Goal: Information Seeking & Learning: Learn about a topic

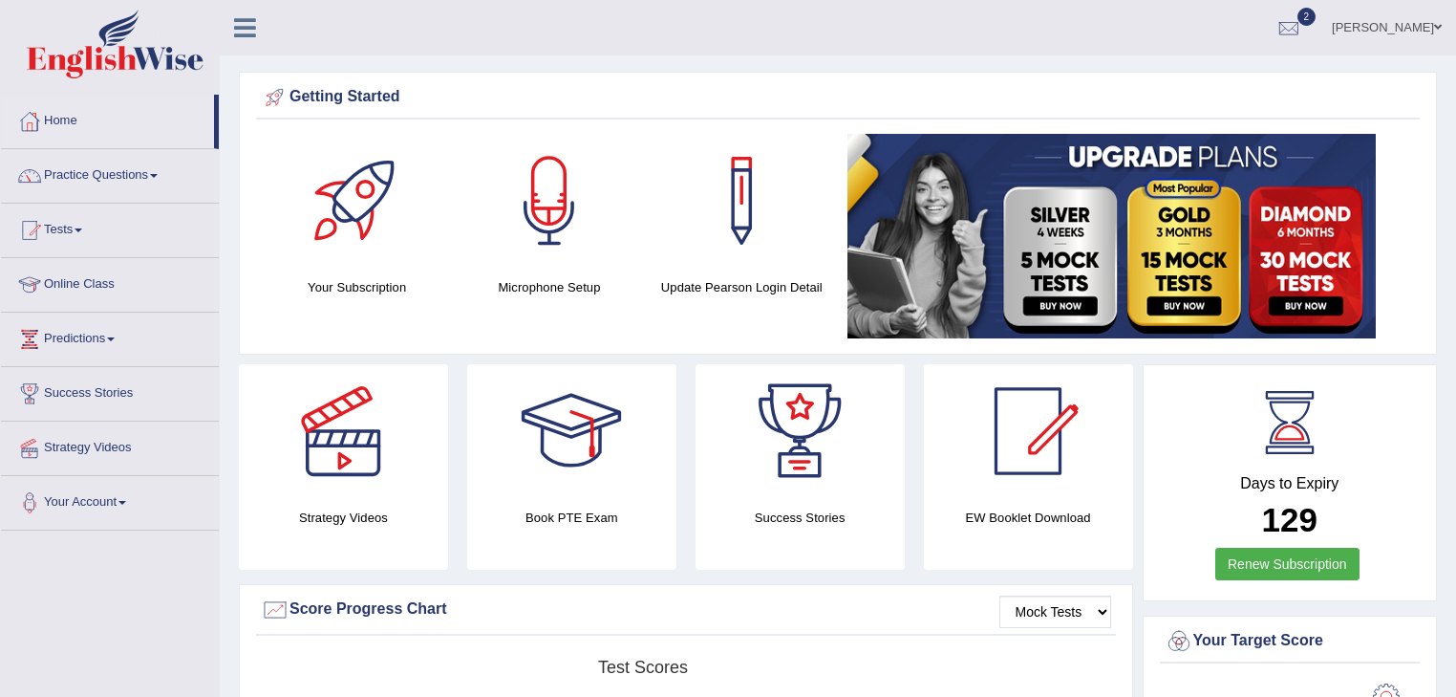
click at [57, 176] on link "Practice Questions" at bounding box center [110, 173] width 218 height 48
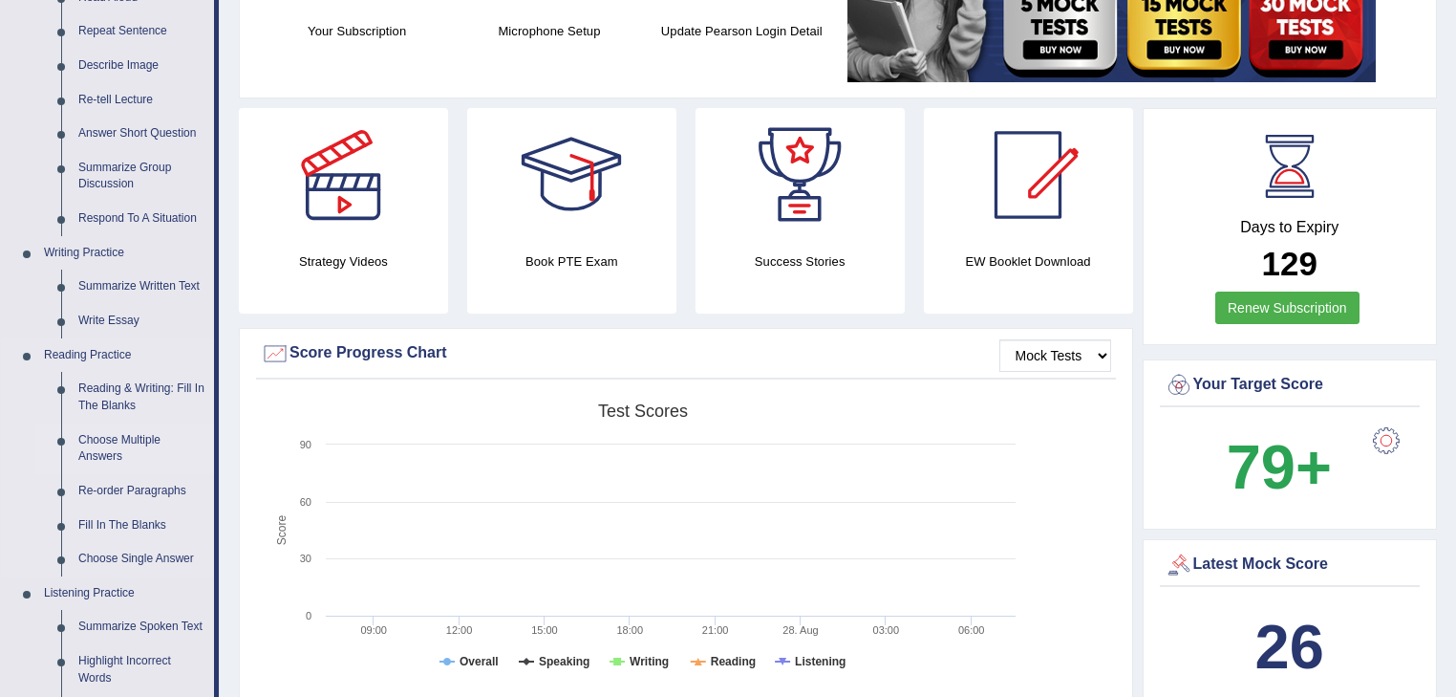
scroll to position [260, 0]
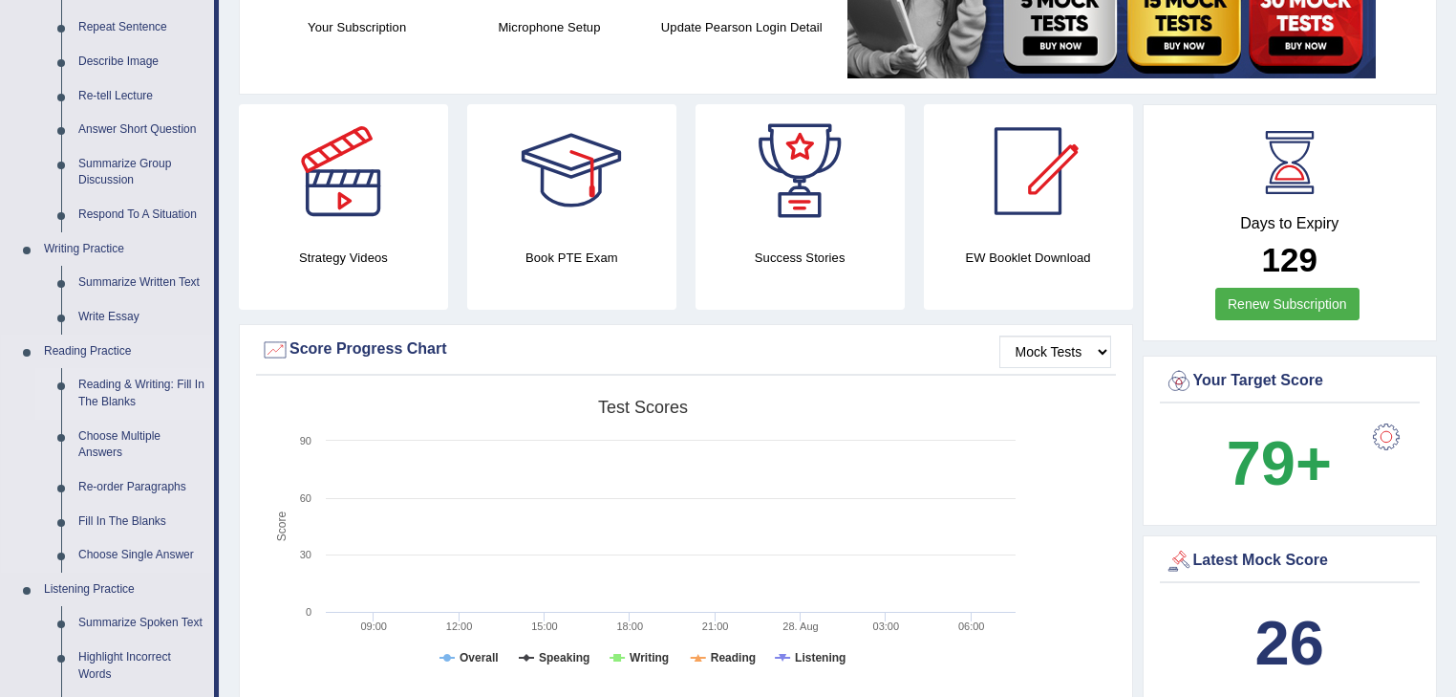
click at [107, 384] on link "Reading & Writing: Fill In The Blanks" at bounding box center [142, 393] width 144 height 51
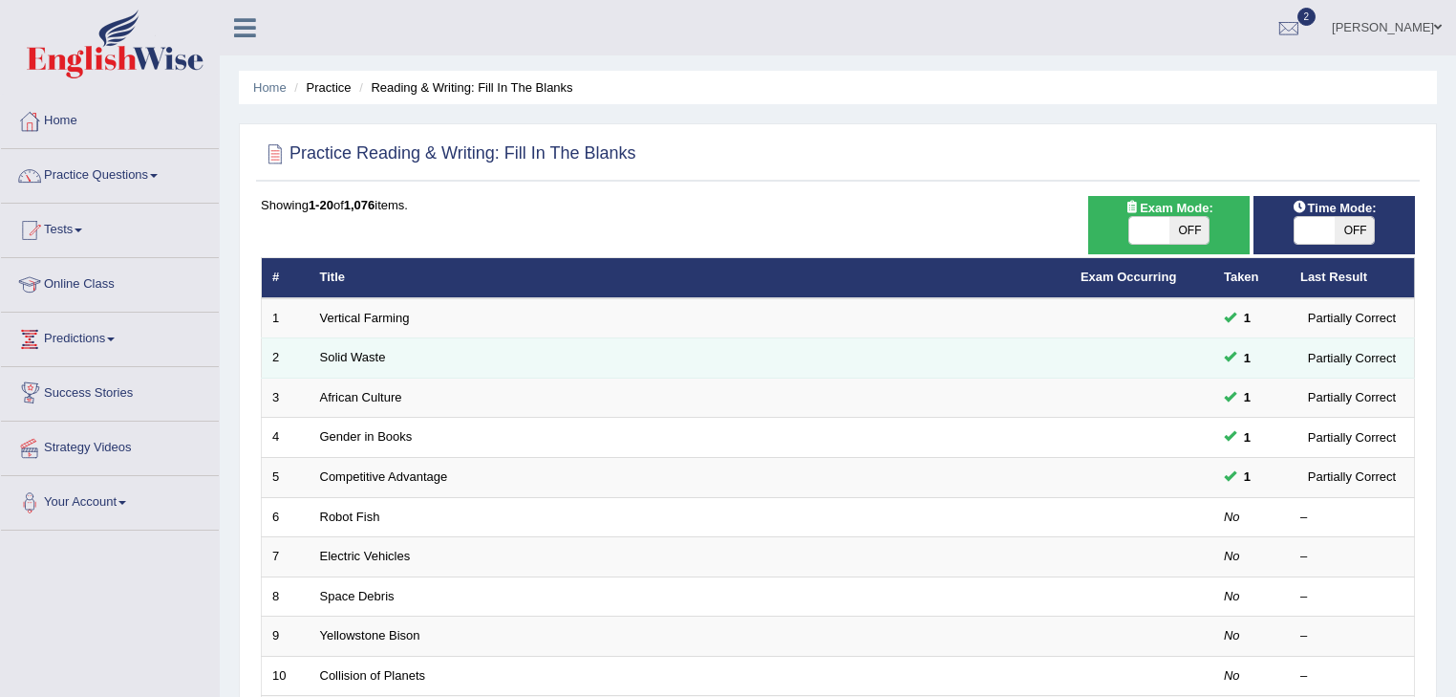
scroll to position [48, 0]
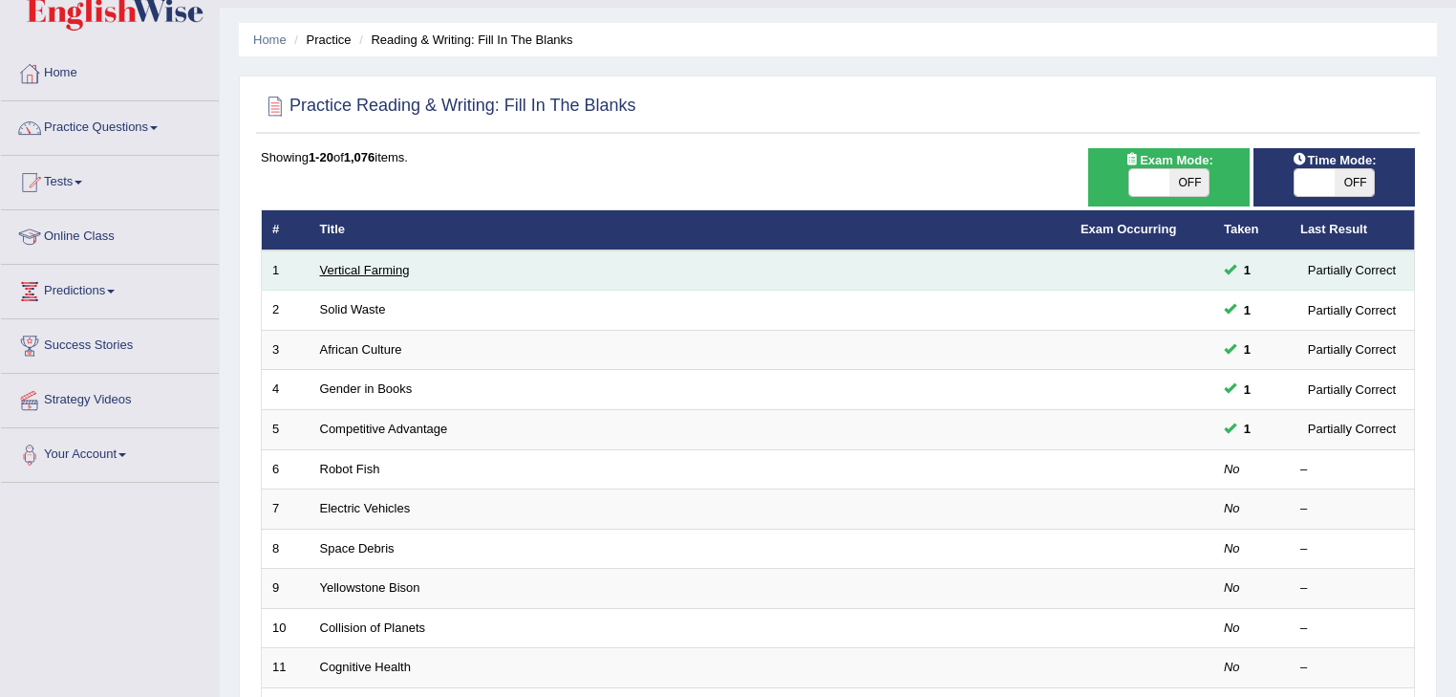
click at [333, 269] on link "Vertical Farming" at bounding box center [365, 270] width 90 height 14
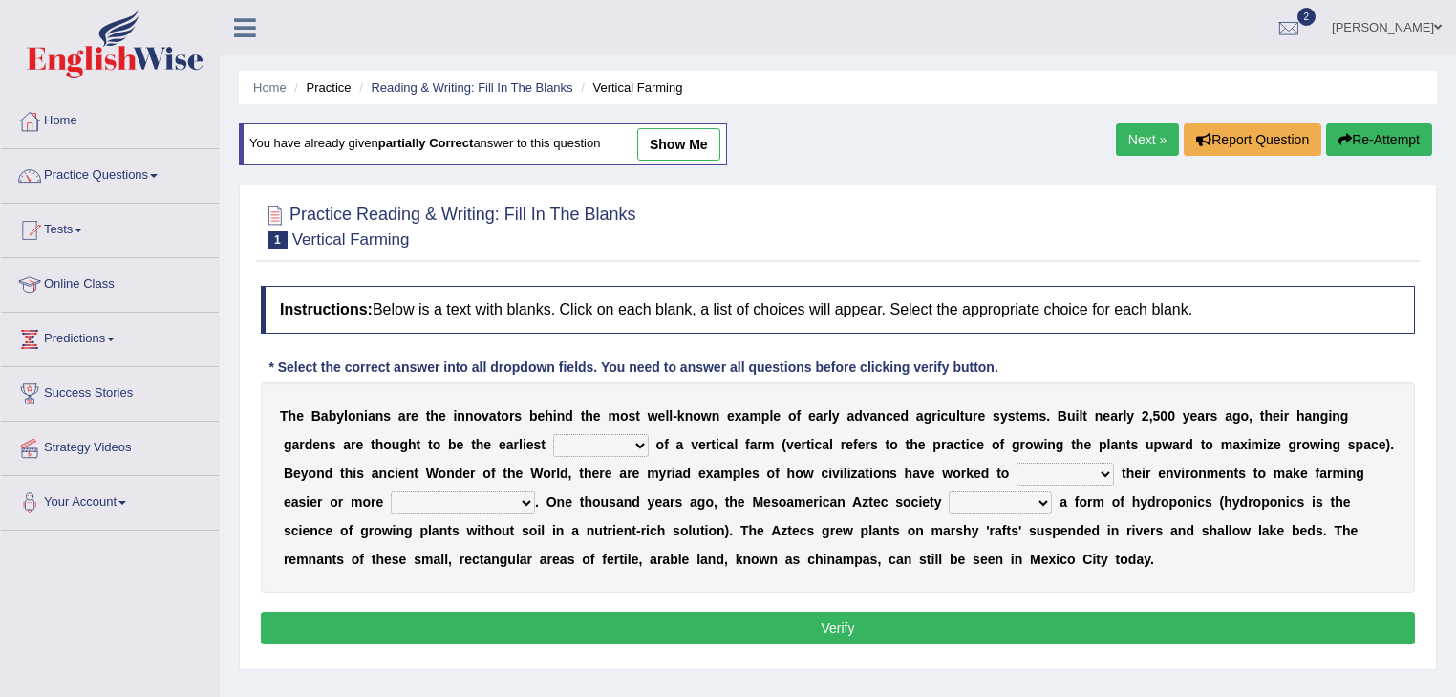
click at [658, 140] on link "show me" at bounding box center [678, 144] width 83 height 32
select select "protocol"
select select "escape"
select select "constructive"
select select "pioneered"
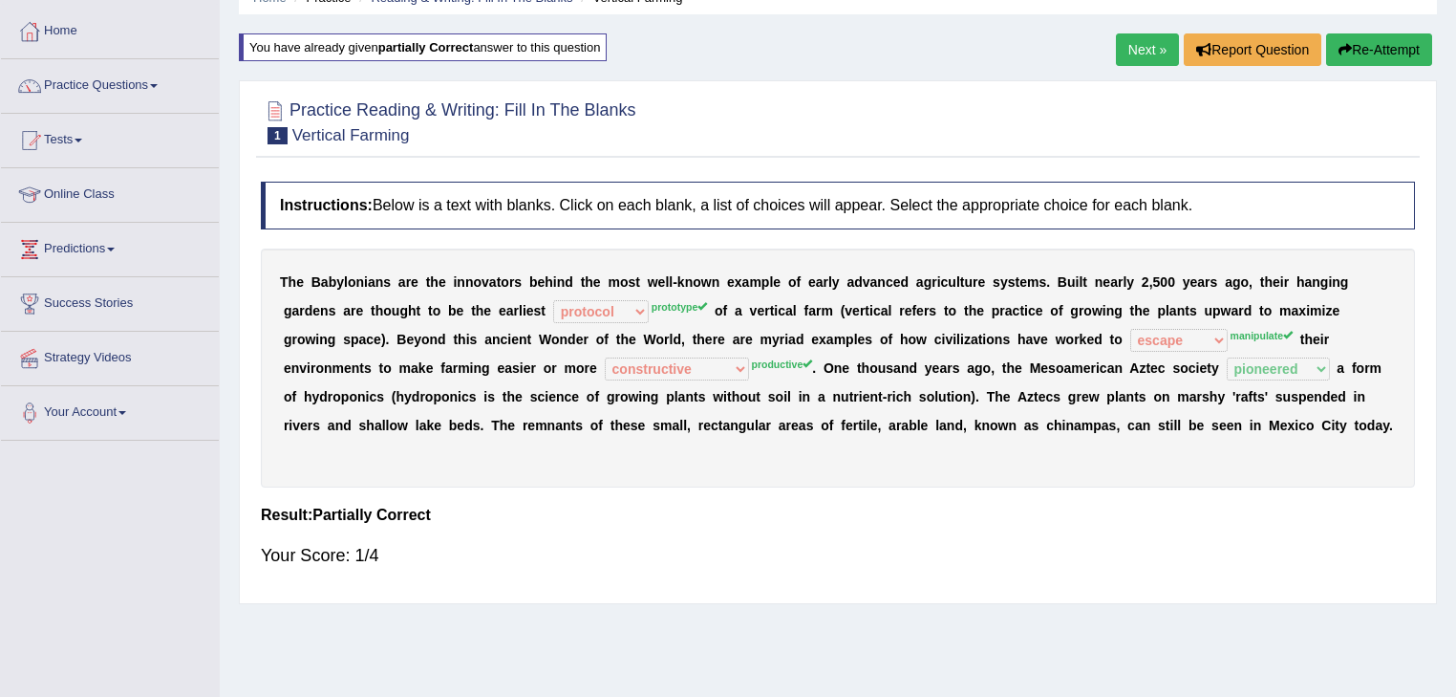
scroll to position [101, 0]
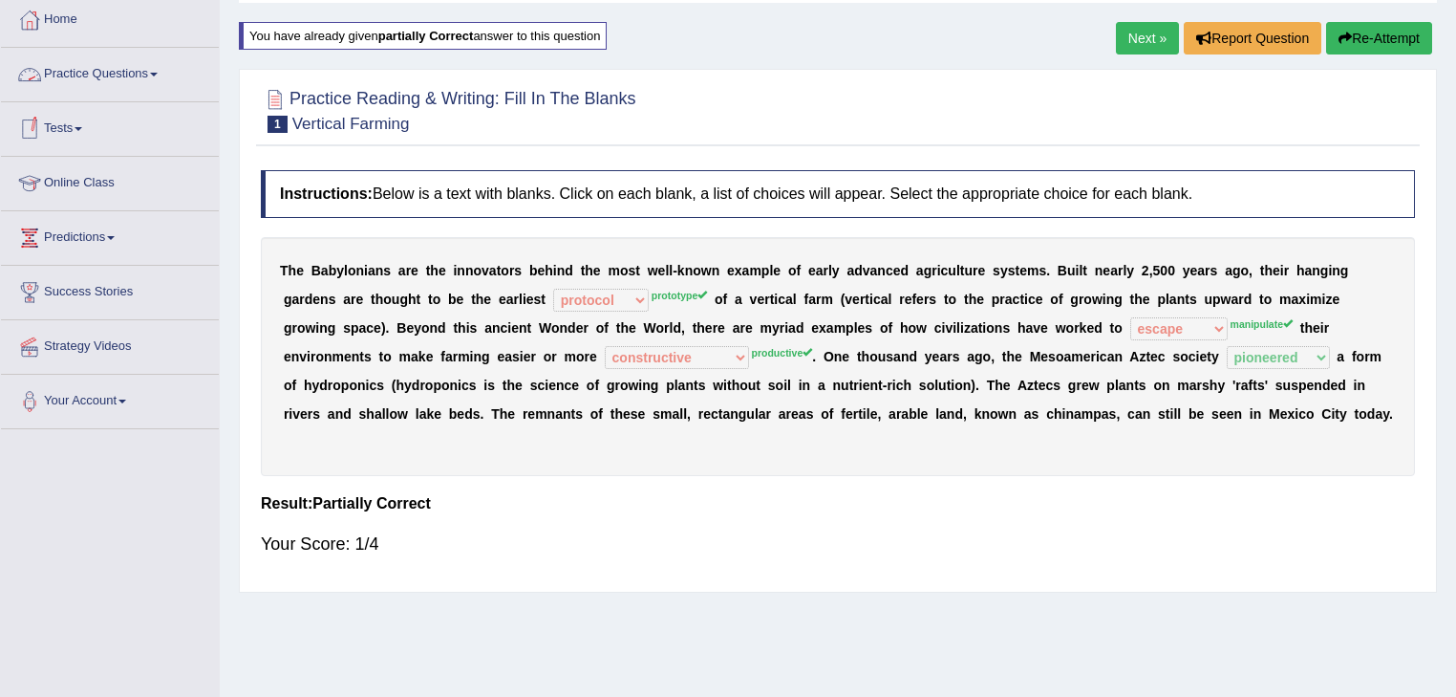
click at [109, 73] on link "Practice Questions" at bounding box center [110, 72] width 218 height 48
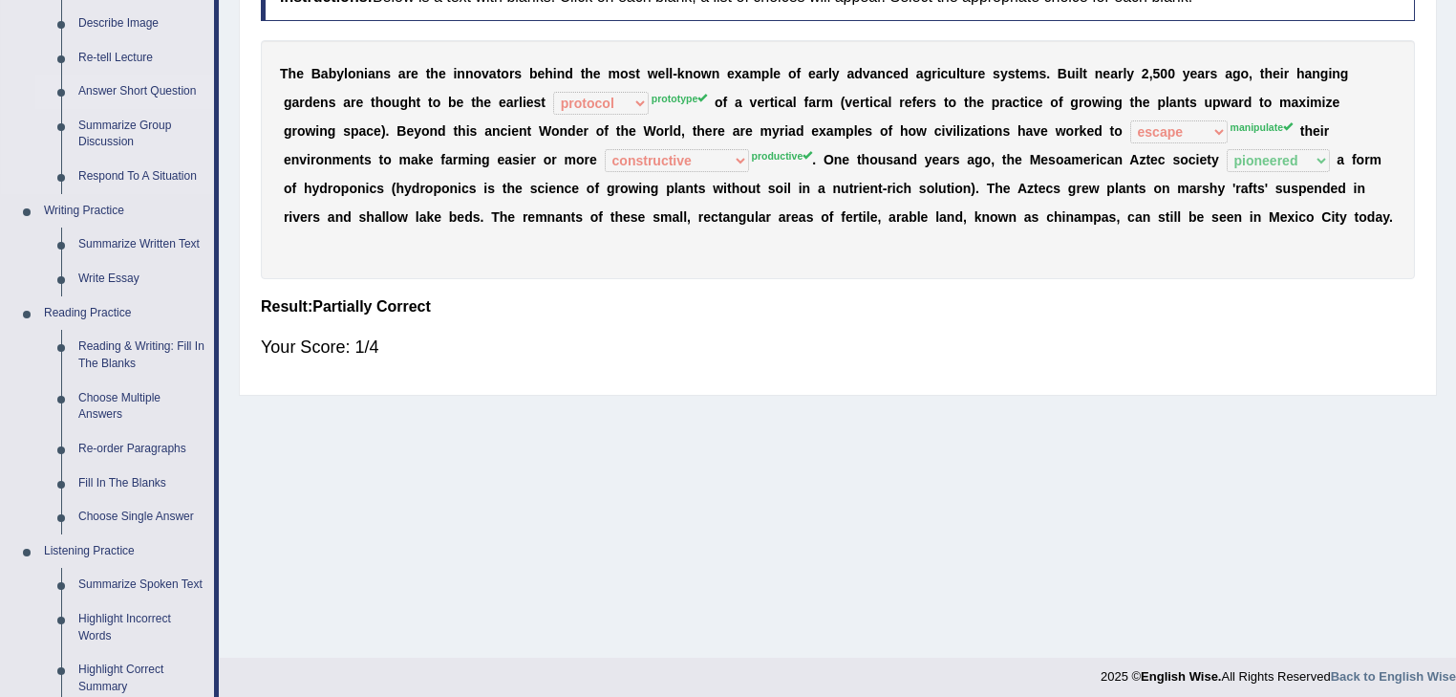
scroll to position [298, 0]
click at [111, 479] on link "Fill In The Blanks" at bounding box center [142, 483] width 144 height 34
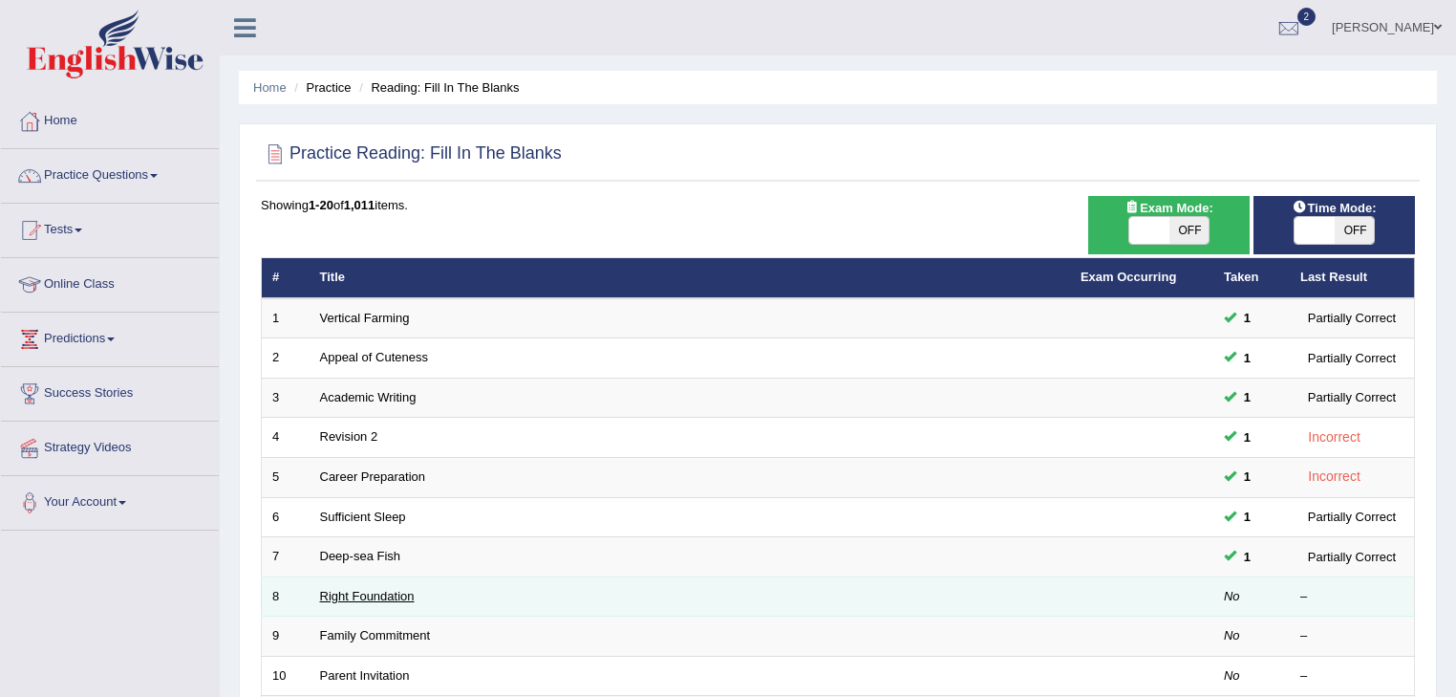
click at [347, 593] on link "Right Foundation" at bounding box center [367, 596] width 95 height 14
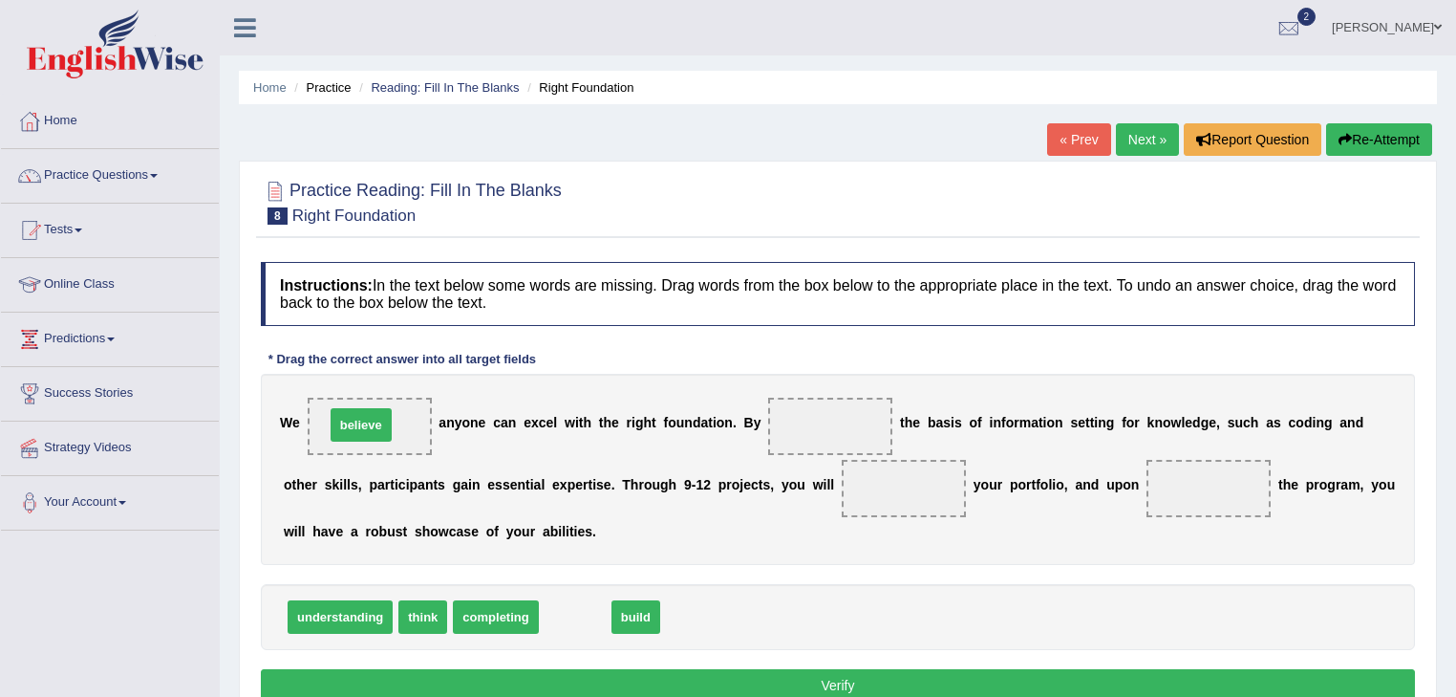
drag, startPoint x: 563, startPoint y: 616, endPoint x: 349, endPoint y: 425, distance: 287.0
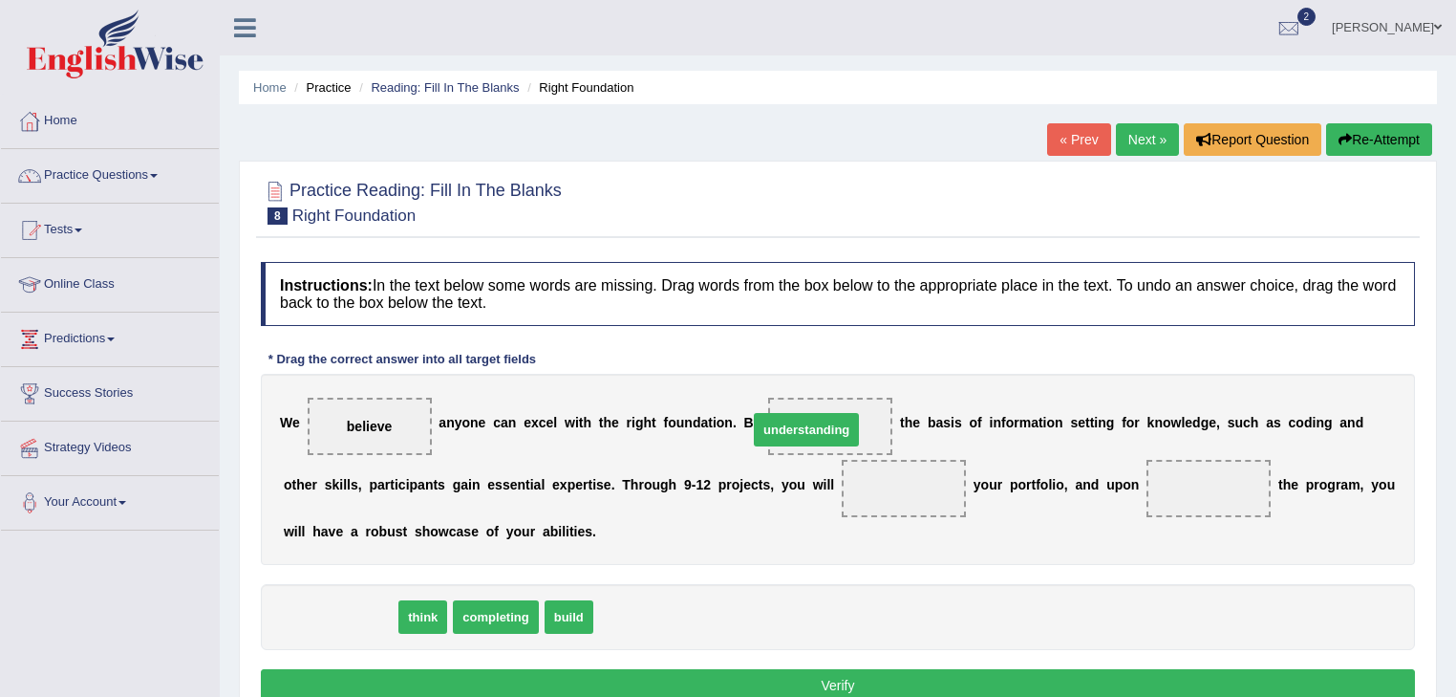
drag, startPoint x: 367, startPoint y: 617, endPoint x: 833, endPoint y: 430, distance: 502.6
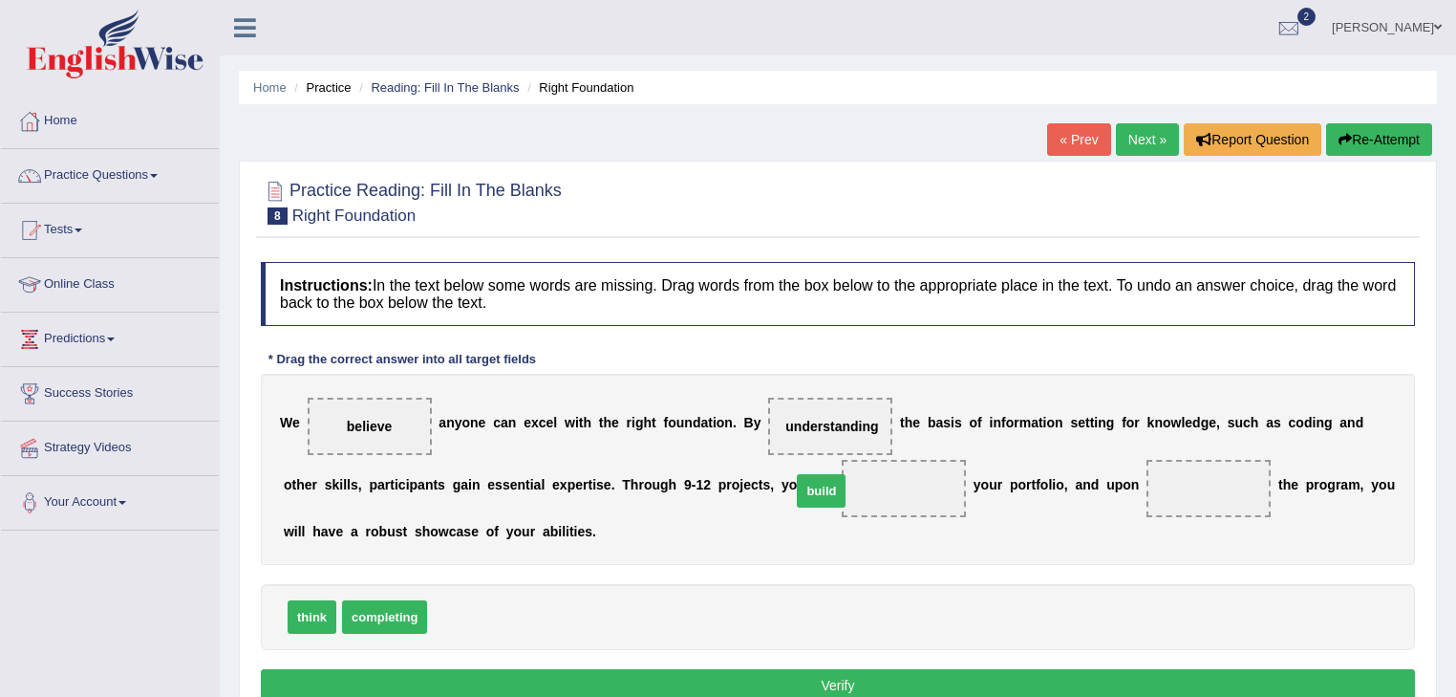
drag, startPoint x: 457, startPoint y: 619, endPoint x: 821, endPoint y: 493, distance: 385.3
drag, startPoint x: 350, startPoint y: 614, endPoint x: 1028, endPoint y: 476, distance: 692.5
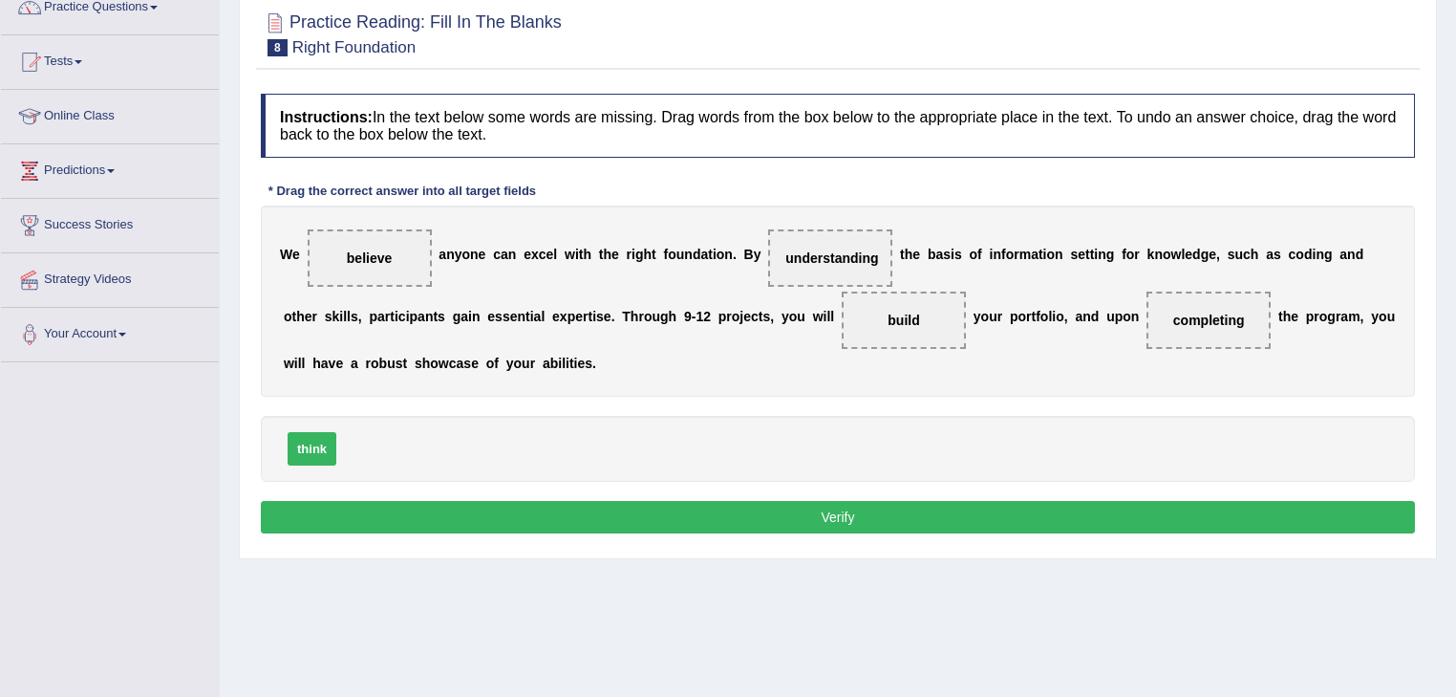
scroll to position [169, 0]
click at [742, 517] on button "Verify" at bounding box center [838, 516] width 1154 height 32
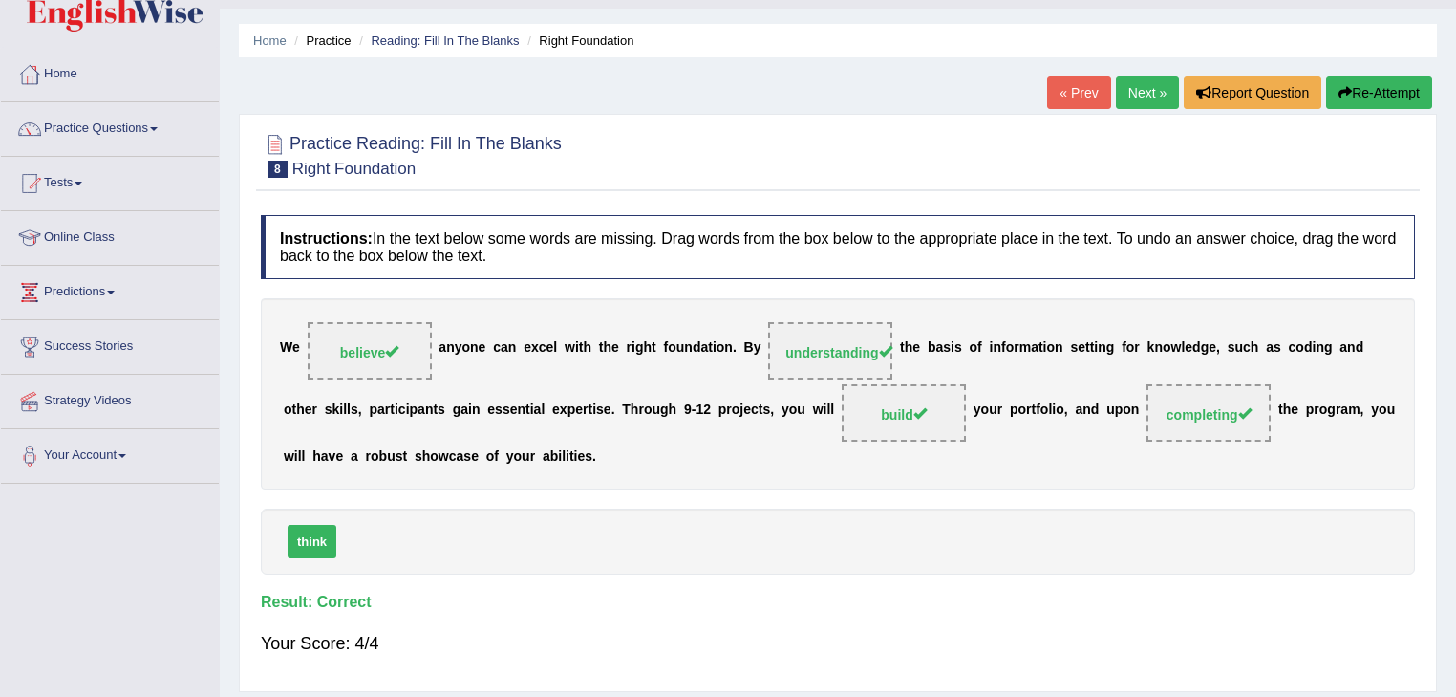
scroll to position [40, 0]
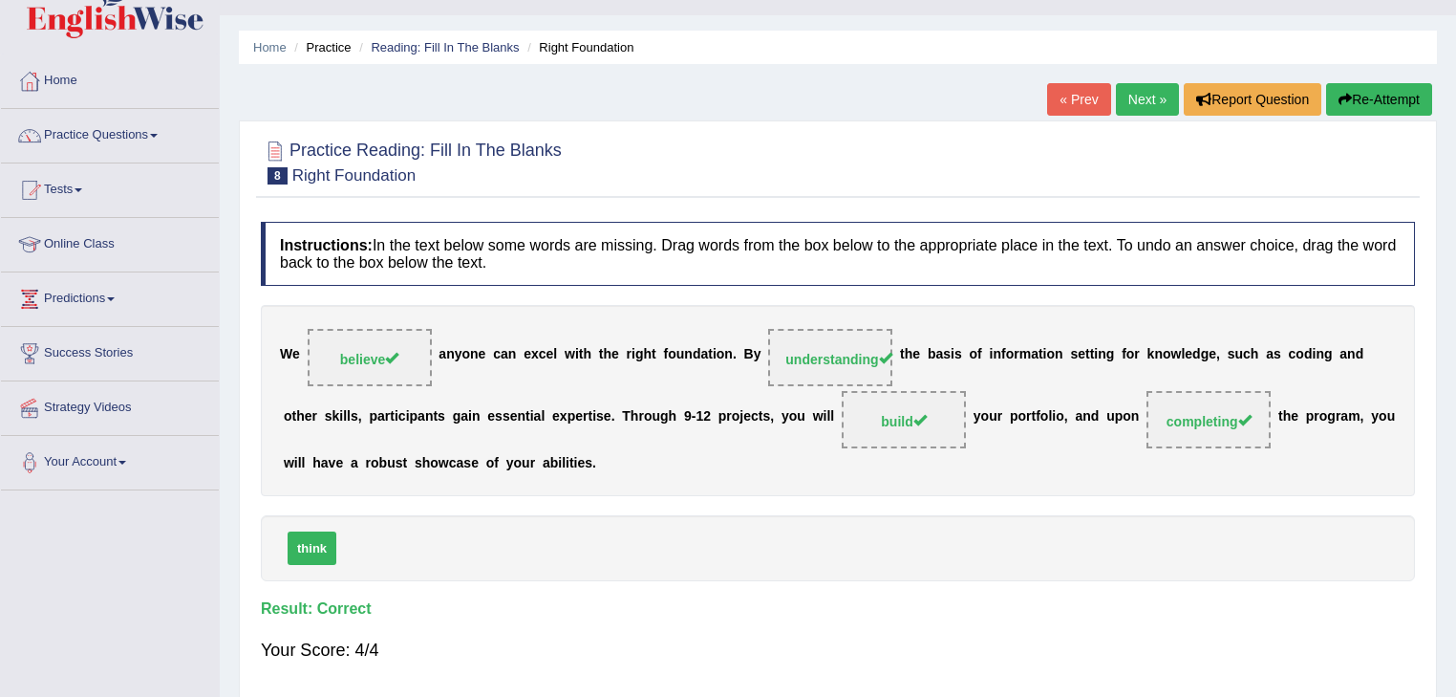
click at [1151, 96] on link "Next »" at bounding box center [1147, 99] width 63 height 32
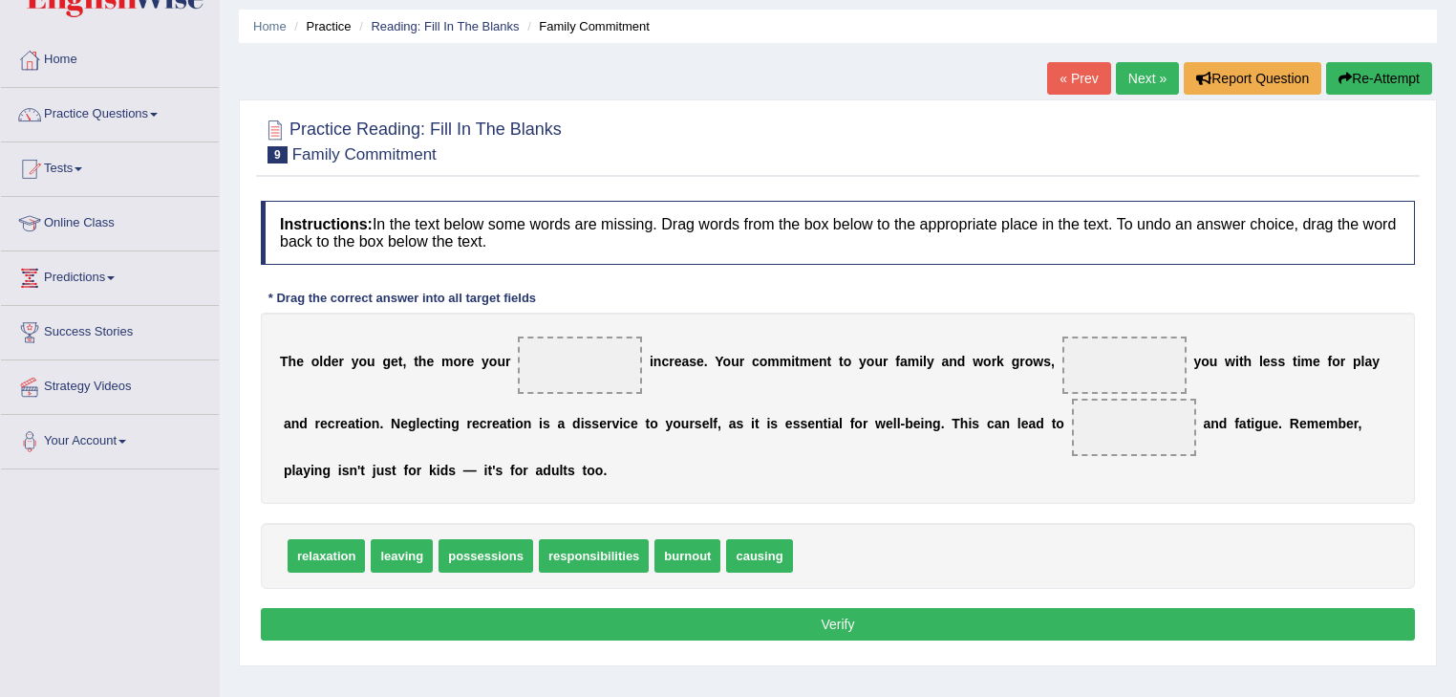
scroll to position [67, 0]
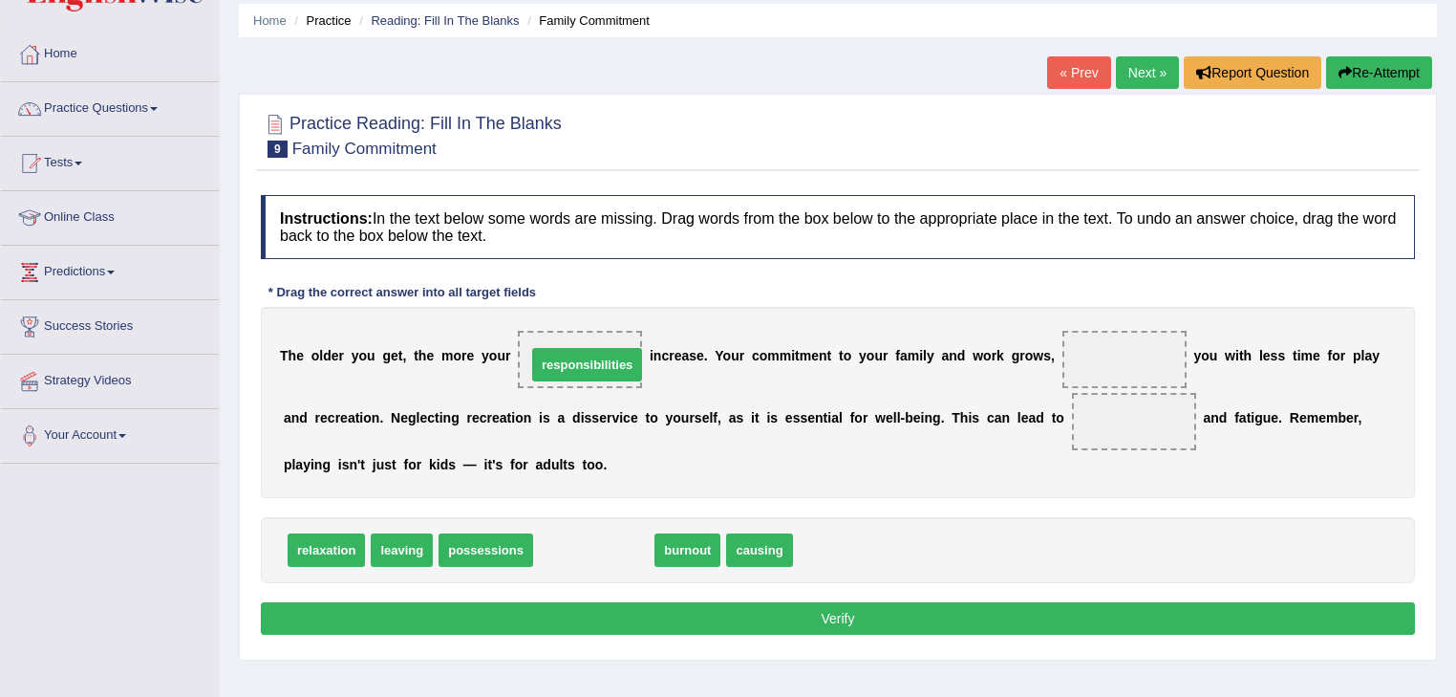
drag, startPoint x: 549, startPoint y: 550, endPoint x: 542, endPoint y: 365, distance: 185.5
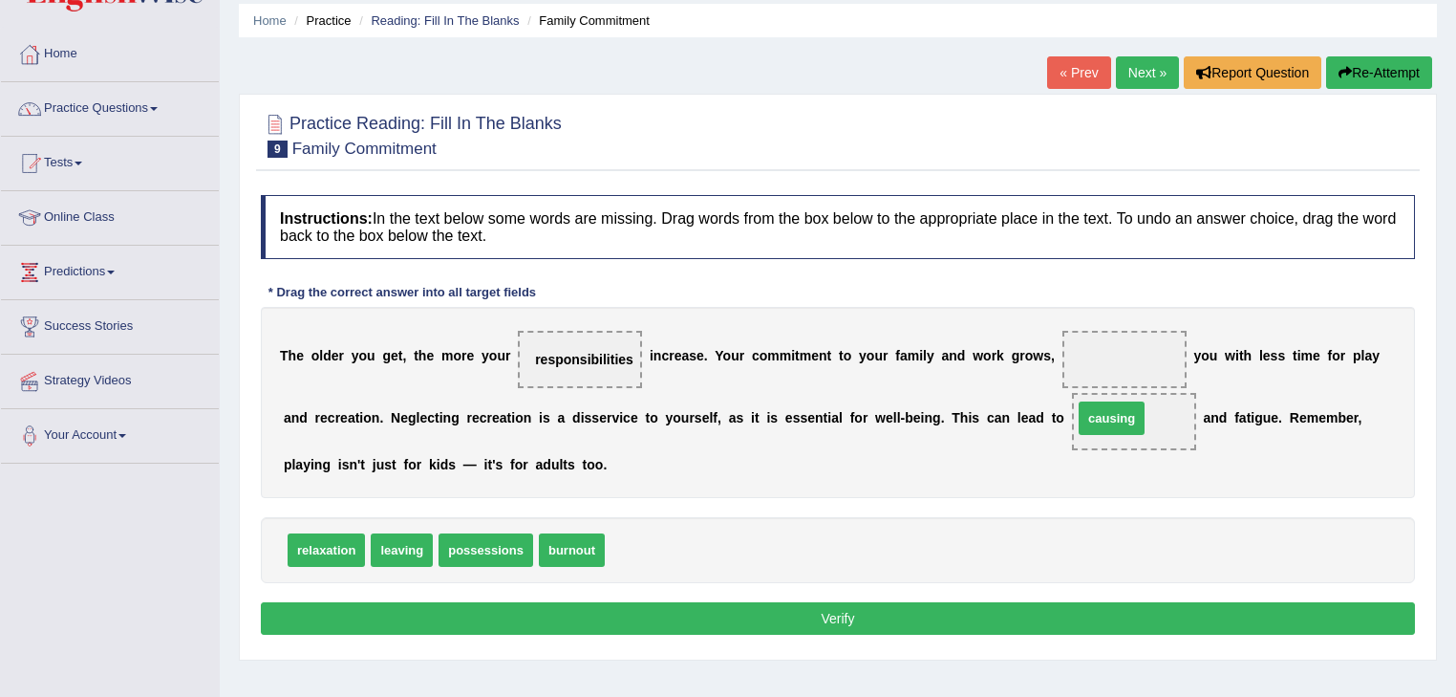
drag, startPoint x: 613, startPoint y: 539, endPoint x: 1079, endPoint y: 408, distance: 484.4
drag, startPoint x: 399, startPoint y: 558, endPoint x: 1065, endPoint y: 358, distance: 694.5
click at [851, 609] on button "Verify" at bounding box center [838, 618] width 1154 height 32
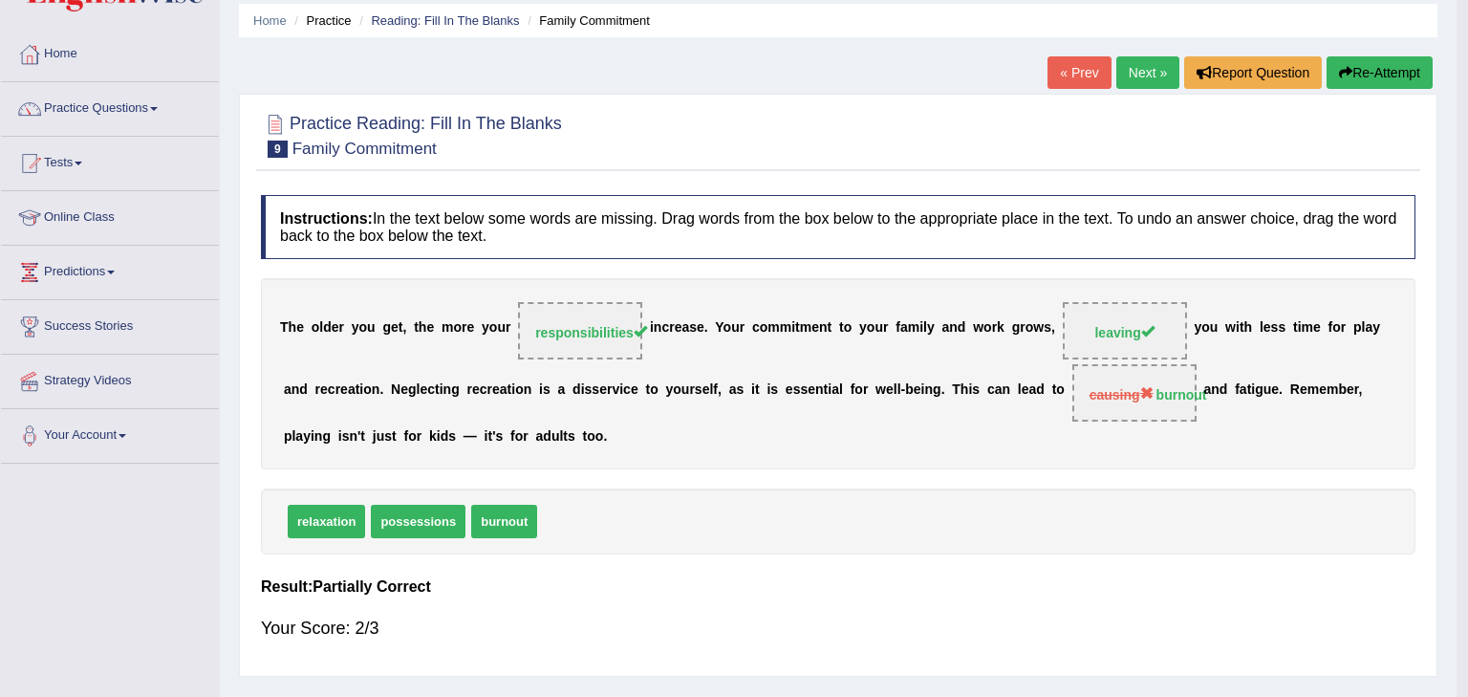
click at [851, 609] on body "Toggle navigation Home Practice Questions Speaking Practice Read Aloud Repeat S…" at bounding box center [734, 281] width 1468 height 697
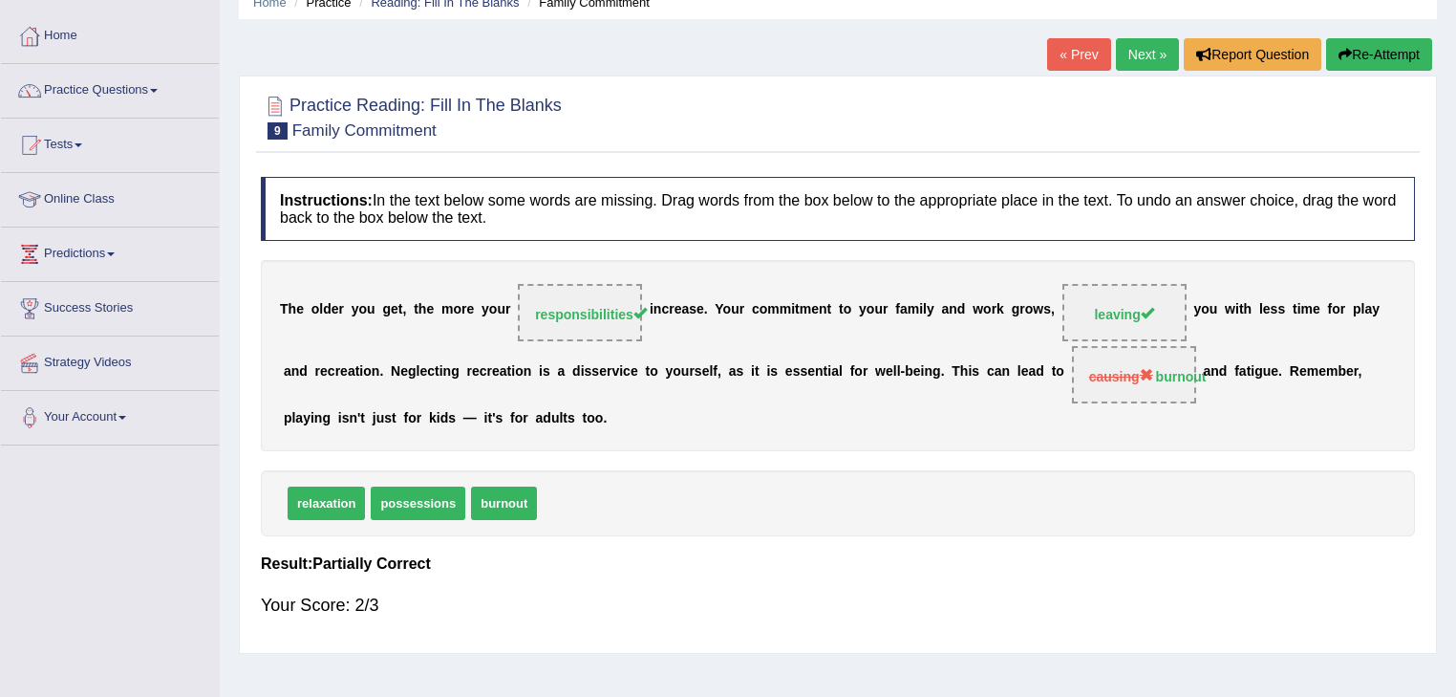
scroll to position [84, 0]
